Goal: Task Accomplishment & Management: Complete application form

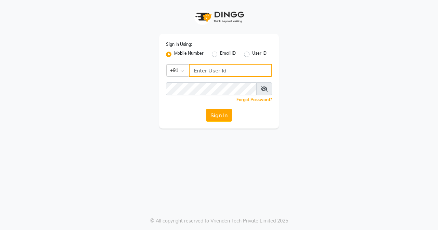
click at [249, 70] on input "Username" at bounding box center [230, 70] width 83 height 13
type input "7045700805"
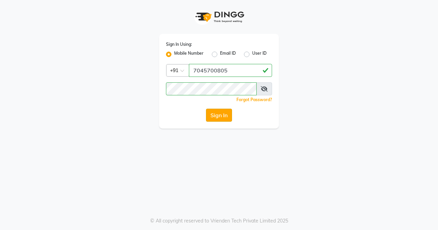
click at [216, 109] on button "Sign In" at bounding box center [219, 115] width 26 height 13
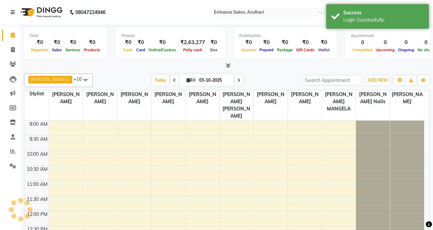
select select "en"
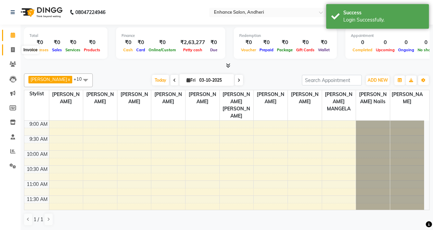
click at [11, 49] on icon at bounding box center [13, 49] width 4 height 5
select select "service"
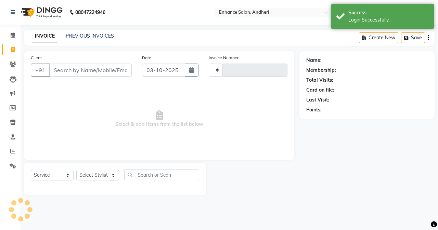
type input "3191"
select select "7236"
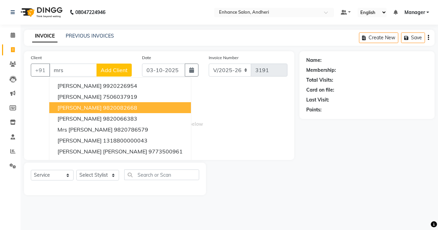
click at [110, 103] on button "[PERSON_NAME] 9820082668" at bounding box center [120, 107] width 142 height 11
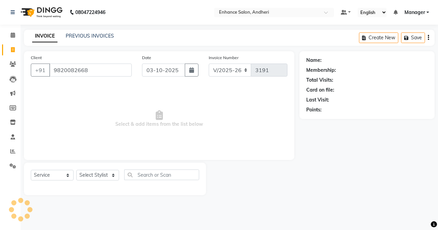
type input "9820082668"
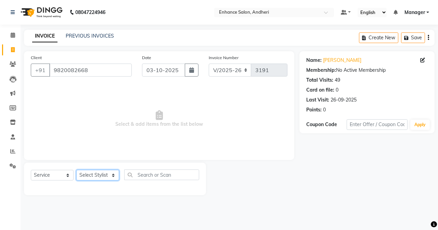
click at [107, 171] on select "Select Stylist Admin [PERSON_NAME] [PERSON_NAME] [PERSON_NAME] Manager [PERSON_…" at bounding box center [97, 175] width 43 height 11
select select "61732"
click at [76, 170] on select "Select Stylist Admin [PERSON_NAME] [PERSON_NAME] [PERSON_NAME] Manager [PERSON_…" at bounding box center [97, 175] width 43 height 11
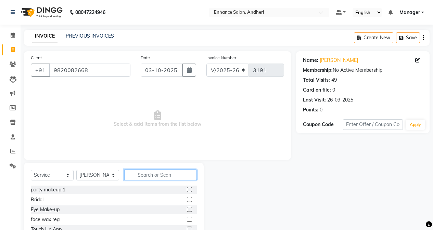
click at [155, 175] on input "text" at bounding box center [160, 175] width 73 height 11
type input "was"
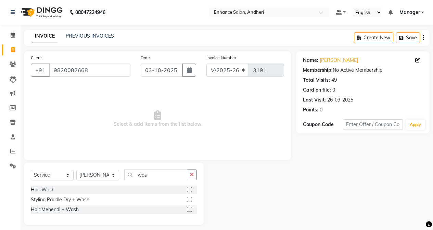
drag, startPoint x: 189, startPoint y: 200, endPoint x: 187, endPoint y: 197, distance: 4.1
click at [189, 200] on label at bounding box center [189, 199] width 5 height 5
click at [189, 200] on input "checkbox" at bounding box center [189, 200] width 4 height 4
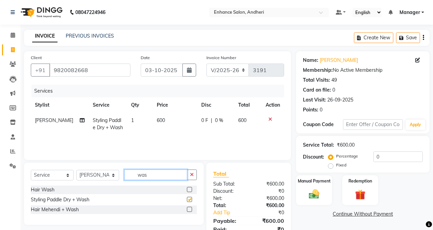
click at [159, 171] on input "was" at bounding box center [155, 175] width 63 height 11
checkbox input "false"
type input "w"
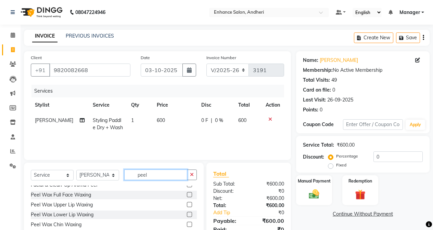
scroll to position [21, 0]
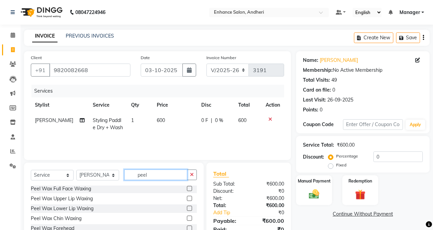
type input "peel"
click at [187, 219] on label at bounding box center [189, 218] width 5 height 5
click at [187, 219] on input "checkbox" at bounding box center [189, 219] width 4 height 4
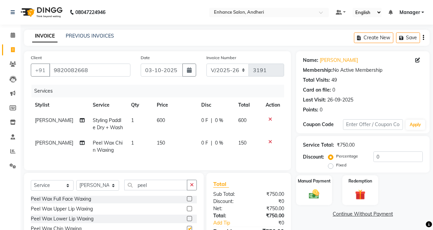
checkbox input "false"
click at [168, 143] on td "150" at bounding box center [175, 146] width 44 height 23
select select "61732"
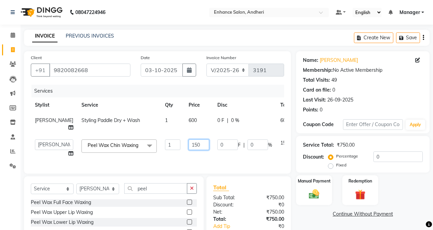
click at [188, 150] on input "150" at bounding box center [198, 145] width 21 height 11
type input "1"
type input "200"
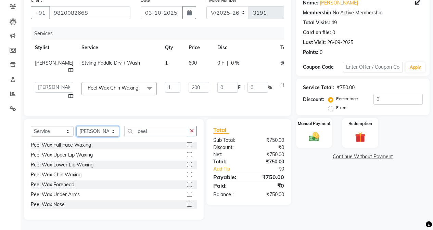
click at [105, 132] on select "Select Stylist Admin [PERSON_NAME] [PERSON_NAME] [PERSON_NAME] Manager [PERSON_…" at bounding box center [97, 131] width 43 height 11
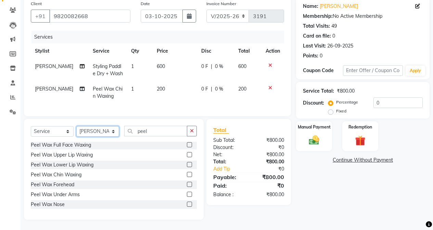
select select "61734"
click at [76, 126] on select "Select Stylist Admin [PERSON_NAME] [PERSON_NAME] [PERSON_NAME] Manager [PERSON_…" at bounding box center [97, 131] width 43 height 11
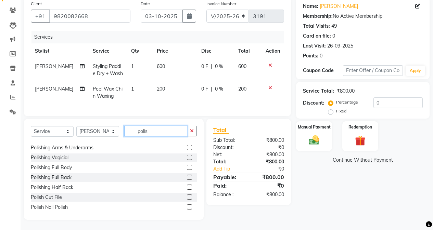
scroll to position [70, 0]
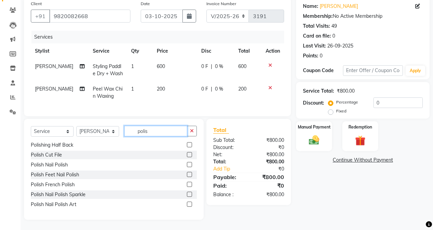
type input "polis"
click at [187, 174] on label at bounding box center [189, 174] width 5 height 5
click at [187, 174] on input "checkbox" at bounding box center [189, 175] width 4 height 4
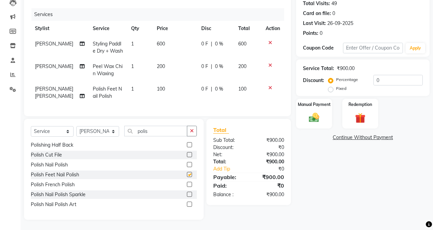
scroll to position [82, 0]
checkbox input "false"
click at [373, 77] on input "0" at bounding box center [397, 80] width 49 height 11
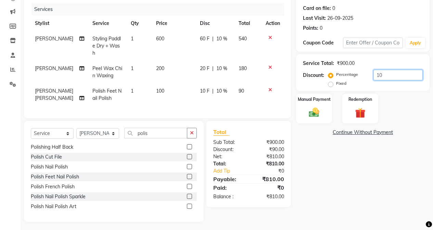
type input "10"
click at [173, 97] on td "100" at bounding box center [174, 94] width 44 height 23
select select "61734"
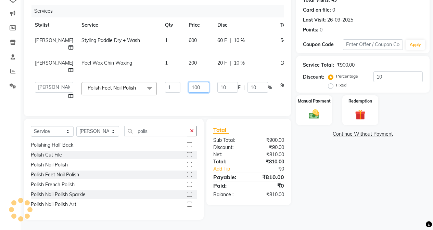
drag, startPoint x: 195, startPoint y: 100, endPoint x: 200, endPoint y: 100, distance: 5.5
click at [195, 100] on td "100" at bounding box center [198, 91] width 29 height 26
type input "1"
type input "90"
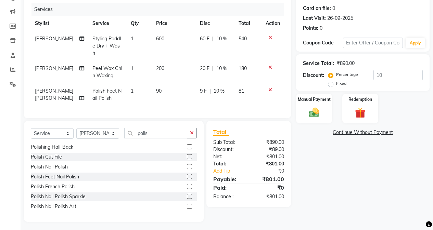
click at [336, 188] on div "Name: [PERSON_NAME] Membership: No Active Membership Total Visits: 49 Card on f…" at bounding box center [365, 96] width 139 height 252
drag, startPoint x: 176, startPoint y: 82, endPoint x: 181, endPoint y: 86, distance: 6.3
click at [177, 83] on td "90" at bounding box center [174, 94] width 44 height 23
select select "61734"
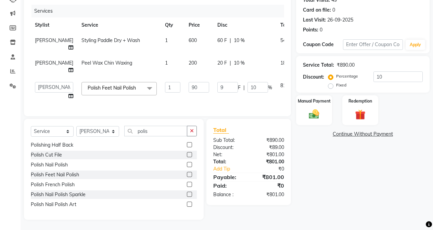
click at [187, 93] on td "90" at bounding box center [198, 91] width 29 height 26
click at [197, 101] on td "90" at bounding box center [198, 91] width 29 height 26
click at [184, 92] on td "90" at bounding box center [198, 91] width 29 height 26
click at [189, 93] on input "90" at bounding box center [198, 87] width 21 height 11
type input "9"
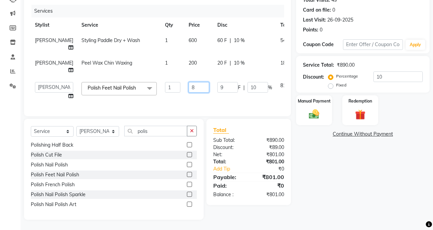
type input "89"
click at [325, 166] on div "Name: [PERSON_NAME] Membership: No Active Membership Total Visits: 49 Card on f…" at bounding box center [365, 95] width 139 height 249
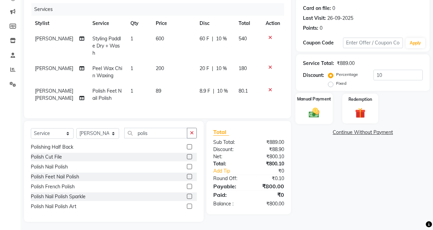
click at [317, 114] on img at bounding box center [313, 112] width 17 height 12
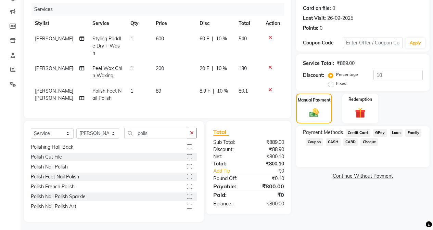
click at [330, 142] on span "CASH" at bounding box center [333, 142] width 15 height 8
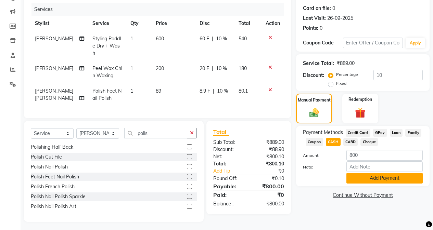
click at [352, 178] on button "Add Payment" at bounding box center [384, 178] width 76 height 11
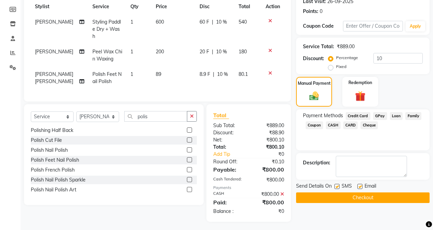
click at [347, 195] on button "Checkout" at bounding box center [362, 198] width 133 height 11
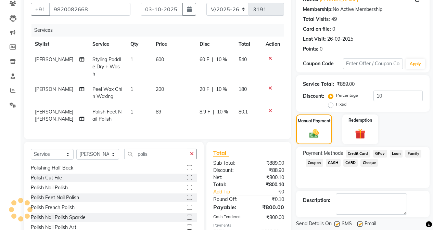
scroll to position [0, 0]
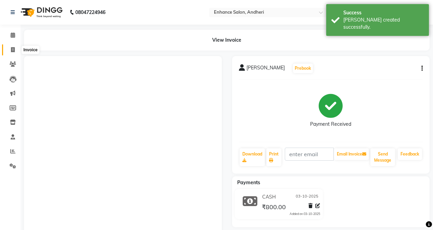
click at [13, 47] on icon at bounding box center [13, 49] width 4 height 5
select select "7236"
select select "service"
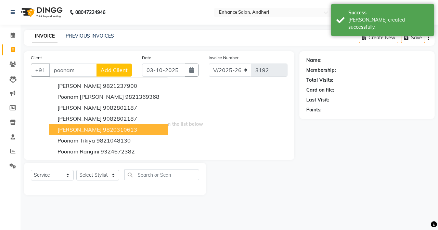
click at [83, 128] on span "[PERSON_NAME]" at bounding box center [79, 129] width 44 height 7
type input "9820310613"
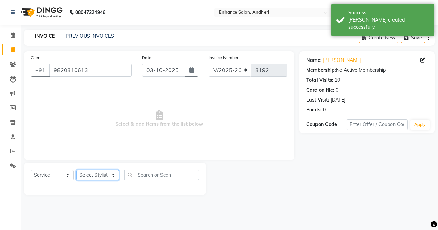
click at [91, 174] on select "Select Stylist Admin [PERSON_NAME] [PERSON_NAME] [PERSON_NAME] Manager [PERSON_…" at bounding box center [97, 175] width 43 height 11
select select "61732"
click at [76, 170] on select "Select Stylist Admin [PERSON_NAME] [PERSON_NAME] [PERSON_NAME] Manager [PERSON_…" at bounding box center [97, 175] width 43 height 11
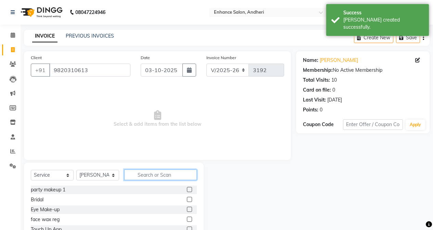
drag, startPoint x: 151, startPoint y: 174, endPoint x: 154, endPoint y: 171, distance: 4.6
click at [152, 174] on input "text" at bounding box center [160, 175] width 73 height 11
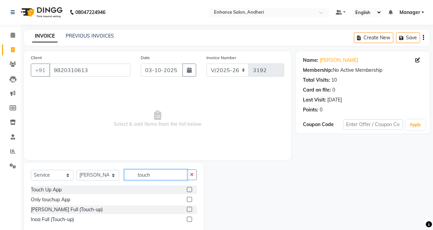
type input "touch"
click at [188, 201] on label at bounding box center [189, 199] width 5 height 5
click at [188, 201] on input "checkbox" at bounding box center [189, 200] width 4 height 4
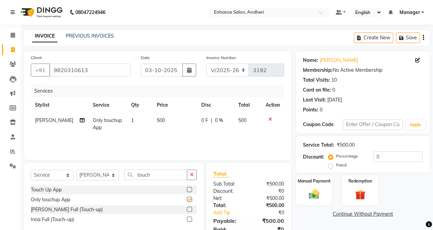
checkbox input "false"
click at [190, 192] on label at bounding box center [189, 189] width 5 height 5
click at [190, 192] on input "checkbox" at bounding box center [189, 190] width 4 height 4
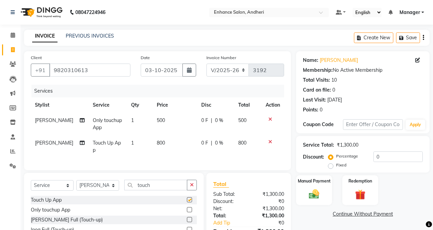
checkbox input "false"
click at [269, 118] on icon at bounding box center [270, 119] width 4 height 5
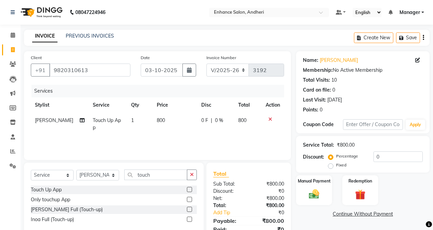
click at [160, 125] on td "800" at bounding box center [175, 124] width 44 height 23
select select "61732"
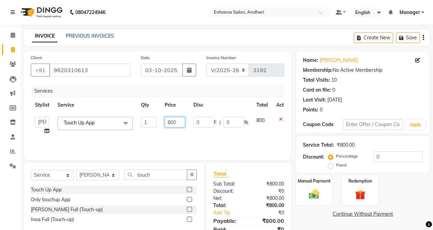
drag, startPoint x: 172, startPoint y: 121, endPoint x: 180, endPoint y: 132, distance: 12.8
click at [172, 122] on input "800" at bounding box center [175, 122] width 21 height 11
type input "1000"
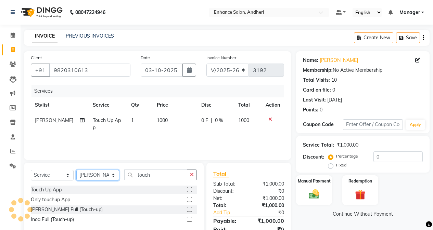
click at [101, 174] on select "Select Stylist Admin [PERSON_NAME] [PERSON_NAME] [PERSON_NAME] Manager [PERSON_…" at bounding box center [97, 175] width 43 height 11
select select "61734"
click at [76, 170] on select "Select Stylist Admin [PERSON_NAME] [PERSON_NAME] [PERSON_NAME] Manager [PERSON_…" at bounding box center [97, 175] width 43 height 11
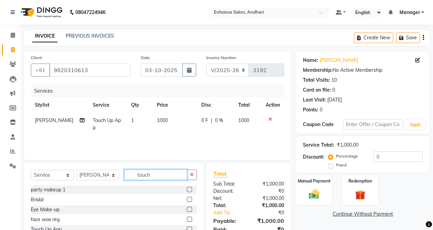
click at [175, 177] on input "touch" at bounding box center [155, 175] width 63 height 11
type input "t"
type input "ped"
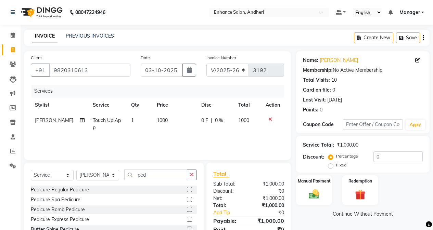
click at [187, 187] on label at bounding box center [189, 189] width 5 height 5
click at [187, 188] on input "checkbox" at bounding box center [189, 190] width 4 height 4
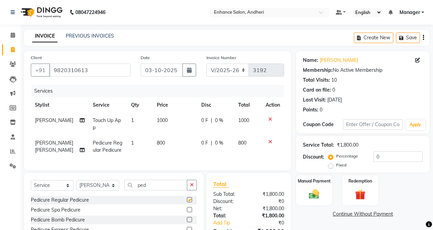
checkbox input "false"
drag, startPoint x: 90, startPoint y: 191, endPoint x: 92, endPoint y: 186, distance: 5.2
click at [91, 188] on select "Select Stylist Admin [PERSON_NAME] [PERSON_NAME] [PERSON_NAME] Manager [PERSON_…" at bounding box center [97, 185] width 43 height 11
select select "61735"
click at [76, 185] on select "Select Stylist Admin [PERSON_NAME] [PERSON_NAME] [PERSON_NAME] Manager [PERSON_…" at bounding box center [97, 185] width 43 height 11
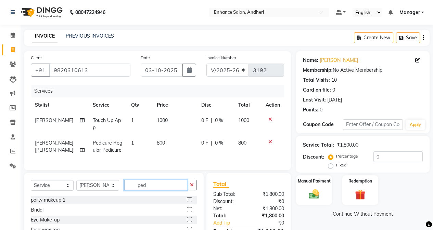
click at [153, 191] on input "ped" at bounding box center [155, 185] width 63 height 11
type input "p"
type input "mani"
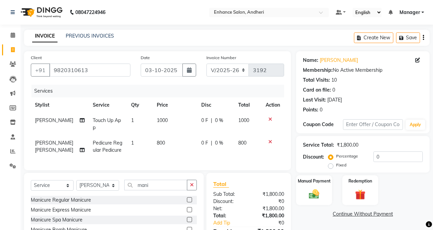
click at [188, 203] on label at bounding box center [189, 199] width 5 height 5
click at [188, 203] on input "checkbox" at bounding box center [189, 200] width 4 height 4
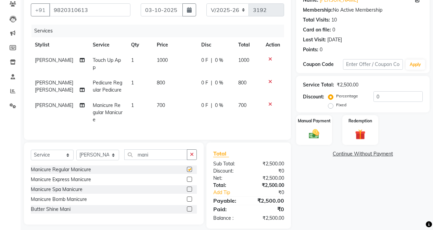
scroll to position [67, 0]
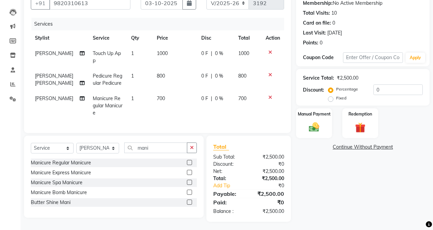
checkbox input "false"
click at [360, 191] on div "Name: [PERSON_NAME] Membership: No Active Membership Total Visits: 10 Card on f…" at bounding box center [365, 103] width 139 height 238
click at [94, 150] on select "Select Stylist Admin [PERSON_NAME] [PERSON_NAME] [PERSON_NAME] Manager [PERSON_…" at bounding box center [97, 148] width 43 height 11
select select "61732"
click at [76, 143] on select "Select Stylist Admin [PERSON_NAME] [PERSON_NAME] [PERSON_NAME] Manager [PERSON_…" at bounding box center [97, 148] width 43 height 11
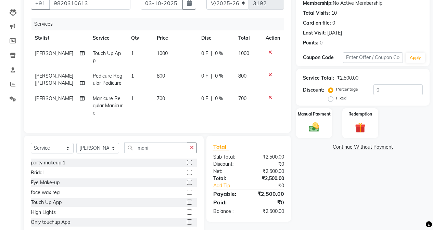
drag, startPoint x: 157, startPoint y: 139, endPoint x: 157, endPoint y: 135, distance: 3.8
click at [157, 138] on div "Select Service Product Membership Package Voucher Prepaid Gift Card Select Styl…" at bounding box center [114, 186] width 180 height 101
click at [160, 139] on div "Select Service Product Membership Package Voucher Prepaid Gift Card Select Styl…" at bounding box center [114, 186] width 180 height 101
click at [160, 140] on div "Select Service Product Membership Package Voucher Prepaid Gift Card Select Styl…" at bounding box center [114, 186] width 180 height 101
click at [165, 151] on div "Select Service Product Membership Package Voucher Prepaid Gift Card Select Styl…" at bounding box center [114, 151] width 166 height 16
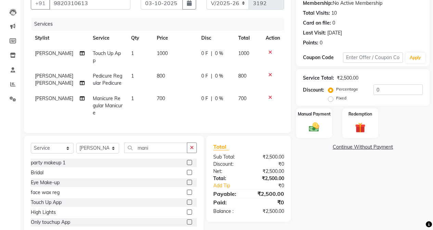
click at [168, 140] on div "Select Service Product Membership Package Voucher Prepaid Gift Card Select Styl…" at bounding box center [114, 186] width 180 height 101
click at [171, 145] on input "mani" at bounding box center [155, 148] width 63 height 11
type input "m"
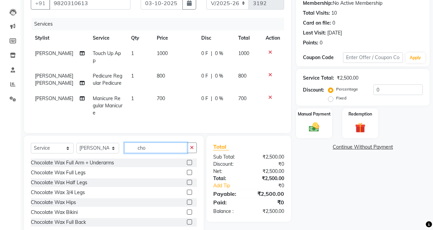
type input "cho"
click at [187, 161] on label at bounding box center [189, 162] width 5 height 5
click at [187, 161] on input "checkbox" at bounding box center [189, 163] width 4 height 4
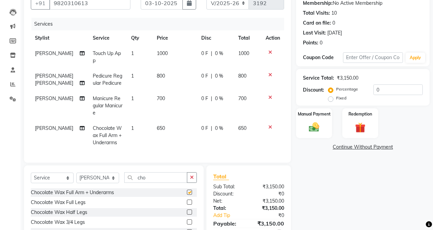
checkbox input "false"
click at [187, 200] on label at bounding box center [189, 202] width 5 height 5
click at [187, 200] on input "checkbox" at bounding box center [189, 202] width 4 height 4
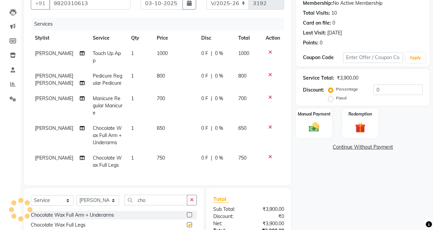
scroll to position [134, 0]
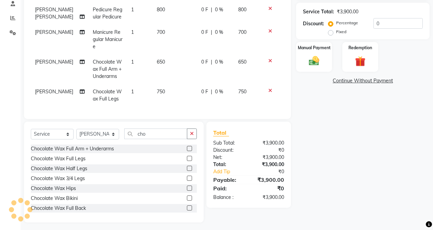
checkbox input "false"
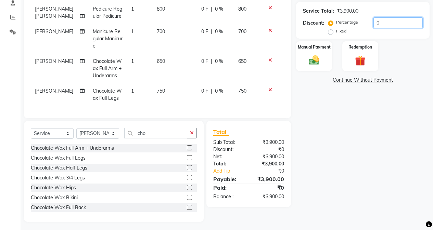
click at [374, 22] on input "0" at bounding box center [397, 22] width 49 height 11
type input "10"
click at [327, 60] on div "Manual Payment" at bounding box center [313, 56] width 37 height 31
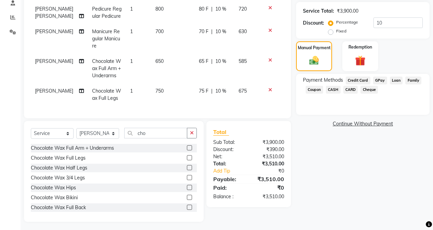
drag, startPoint x: 382, startPoint y: 80, endPoint x: 376, endPoint y: 93, distance: 15.0
click at [382, 80] on span "GPay" at bounding box center [380, 81] width 14 height 8
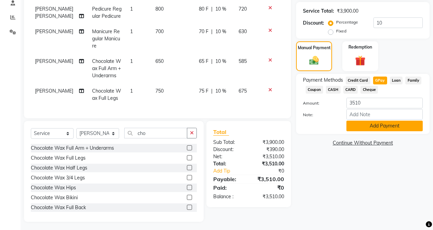
click at [363, 126] on button "Add Payment" at bounding box center [384, 126] width 76 height 11
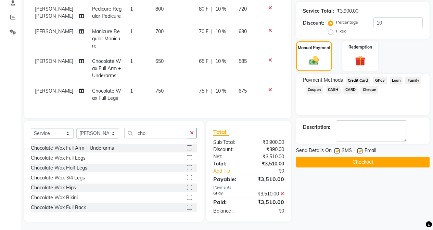
click at [338, 165] on button "Checkout" at bounding box center [362, 162] width 133 height 11
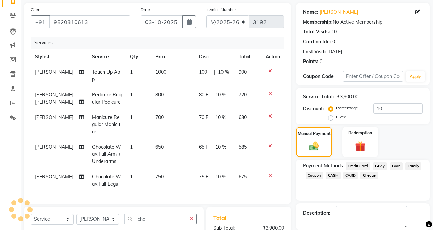
scroll to position [0, 0]
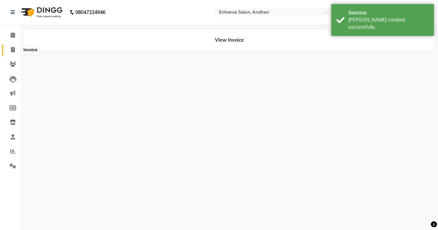
click at [13, 49] on icon at bounding box center [13, 49] width 4 height 5
select select "service"
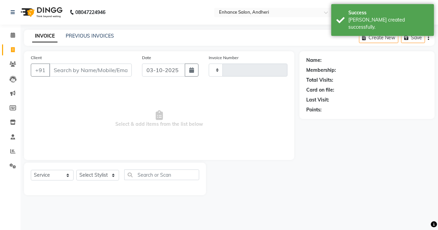
type input "3193"
select select "7236"
click at [13, 49] on icon at bounding box center [13, 49] width 4 height 5
select select "7236"
select select "service"
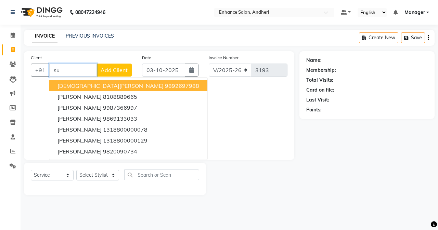
type input "s"
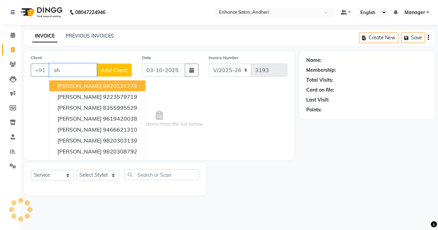
type input "s"
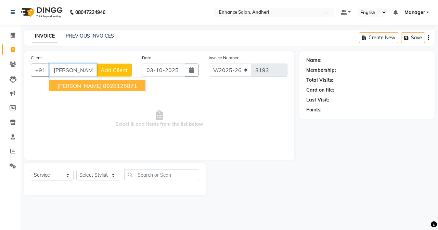
click at [103, 86] on ngb-highlight "8928125871" at bounding box center [120, 85] width 34 height 7
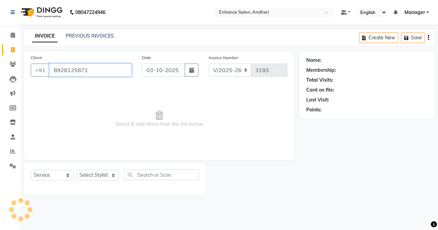
type input "8928125871"
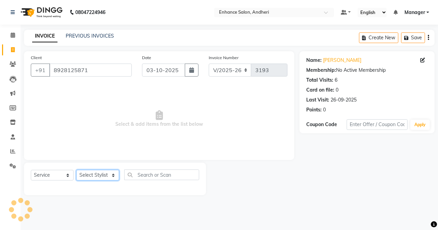
drag, startPoint x: 97, startPoint y: 172, endPoint x: 100, endPoint y: 171, distance: 3.6
click at [100, 171] on select "Select Stylist Admin [PERSON_NAME] [PERSON_NAME] [PERSON_NAME] Manager [PERSON_…" at bounding box center [97, 175] width 43 height 11
select select "61730"
click at [76, 170] on select "Select Stylist Admin [PERSON_NAME] [PERSON_NAME] [PERSON_NAME] Manager [PERSON_…" at bounding box center [97, 175] width 43 height 11
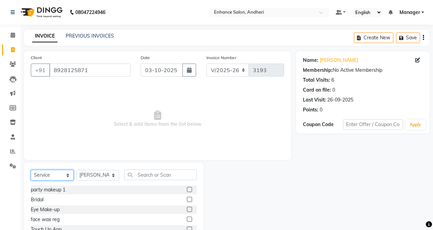
click at [61, 176] on select "Select Service Product Membership Package Voucher Prepaid Gift Card" at bounding box center [52, 175] width 43 height 11
click at [31, 170] on select "Select Service Product Membership Package Voucher Prepaid Gift Card" at bounding box center [52, 175] width 43 height 11
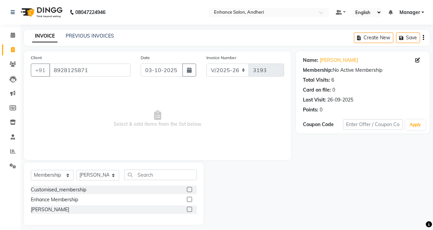
click at [188, 199] on label at bounding box center [189, 199] width 5 height 5
click at [188, 199] on input "checkbox" at bounding box center [189, 200] width 4 height 4
select select "select"
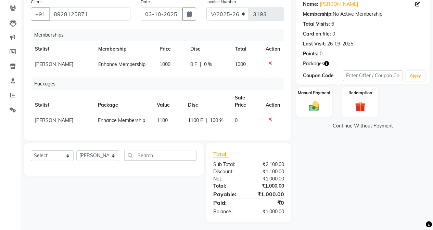
scroll to position [56, 0]
click at [271, 62] on icon at bounding box center [270, 63] width 4 height 5
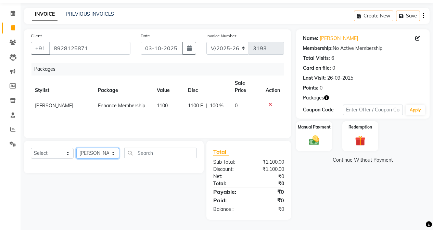
click at [110, 155] on select "Select Stylist Admin [PERSON_NAME] [PERSON_NAME] [PERSON_NAME] Manager [PERSON_…" at bounding box center [97, 153] width 43 height 11
select select "79056"
click at [76, 148] on select "Select Stylist Admin [PERSON_NAME] [PERSON_NAME] [PERSON_NAME] Manager [PERSON_…" at bounding box center [97, 153] width 43 height 11
click at [54, 151] on select "Select Service Product Membership Package Voucher Prepaid Gift Card" at bounding box center [52, 153] width 43 height 11
select select "service"
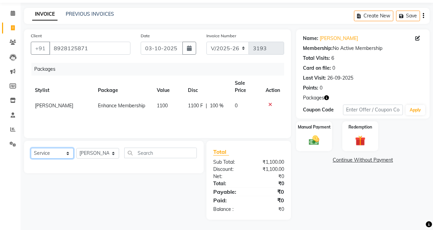
click at [31, 148] on select "Select Service Product Membership Package Voucher Prepaid Gift Card" at bounding box center [52, 153] width 43 height 11
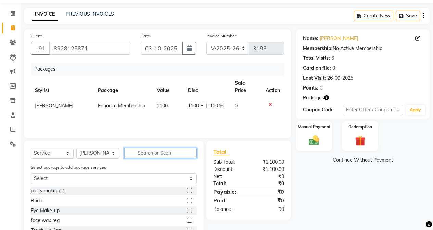
click at [147, 152] on input "text" at bounding box center [160, 153] width 73 height 11
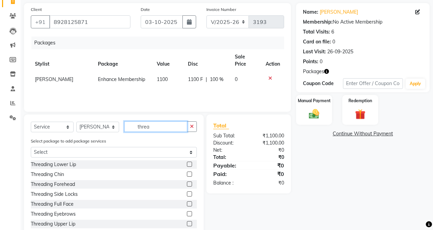
scroll to position [67, 0]
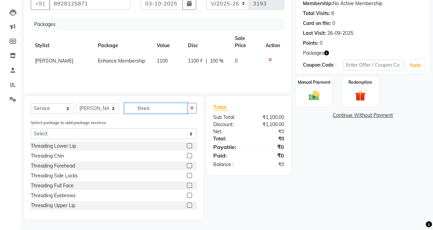
type input "threa"
click at [187, 195] on label at bounding box center [189, 195] width 5 height 5
click at [187, 195] on input "checkbox" at bounding box center [189, 196] width 4 height 4
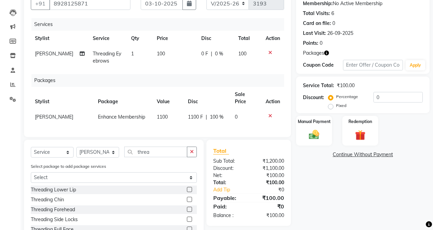
checkbox input "false"
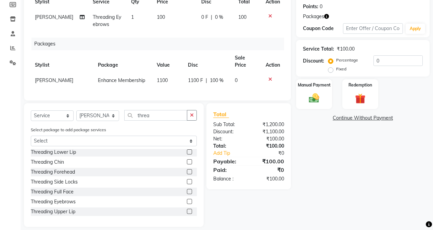
scroll to position [108, 0]
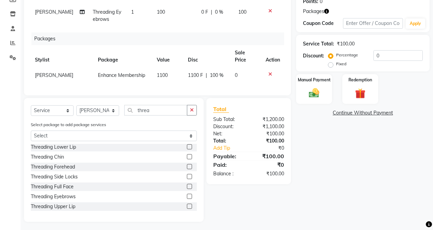
click at [187, 205] on label at bounding box center [189, 206] width 5 height 5
click at [187, 205] on input "checkbox" at bounding box center [189, 207] width 4 height 4
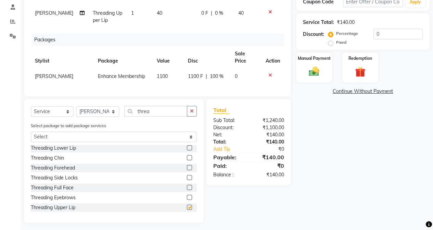
scroll to position [131, 0]
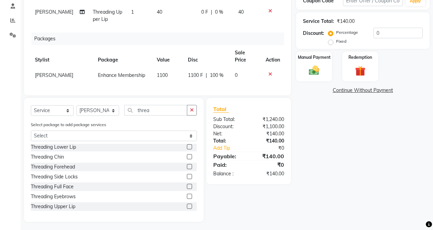
checkbox input "false"
click at [310, 69] on img at bounding box center [313, 70] width 17 height 12
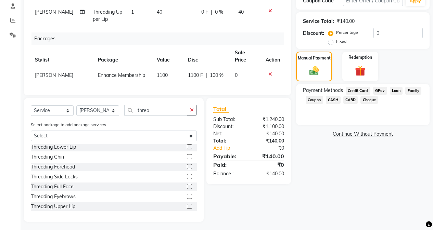
click at [335, 100] on span "CASH" at bounding box center [333, 100] width 15 height 8
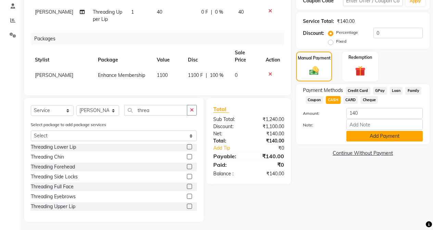
click at [368, 138] on button "Add Payment" at bounding box center [384, 136] width 76 height 11
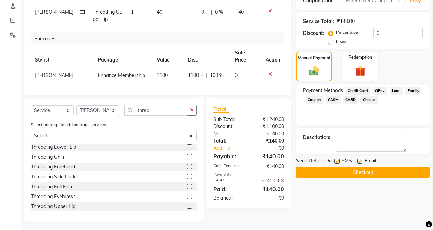
click at [347, 168] on button "Checkout" at bounding box center [362, 172] width 133 height 11
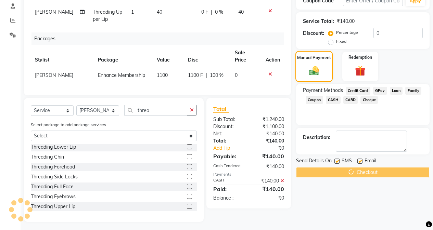
scroll to position [28, 0]
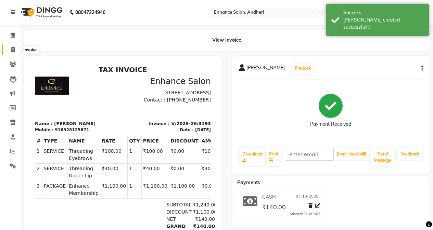
click at [11, 49] on icon at bounding box center [13, 49] width 4 height 5
select select "7236"
select select "service"
